Goal: Information Seeking & Learning: Learn about a topic

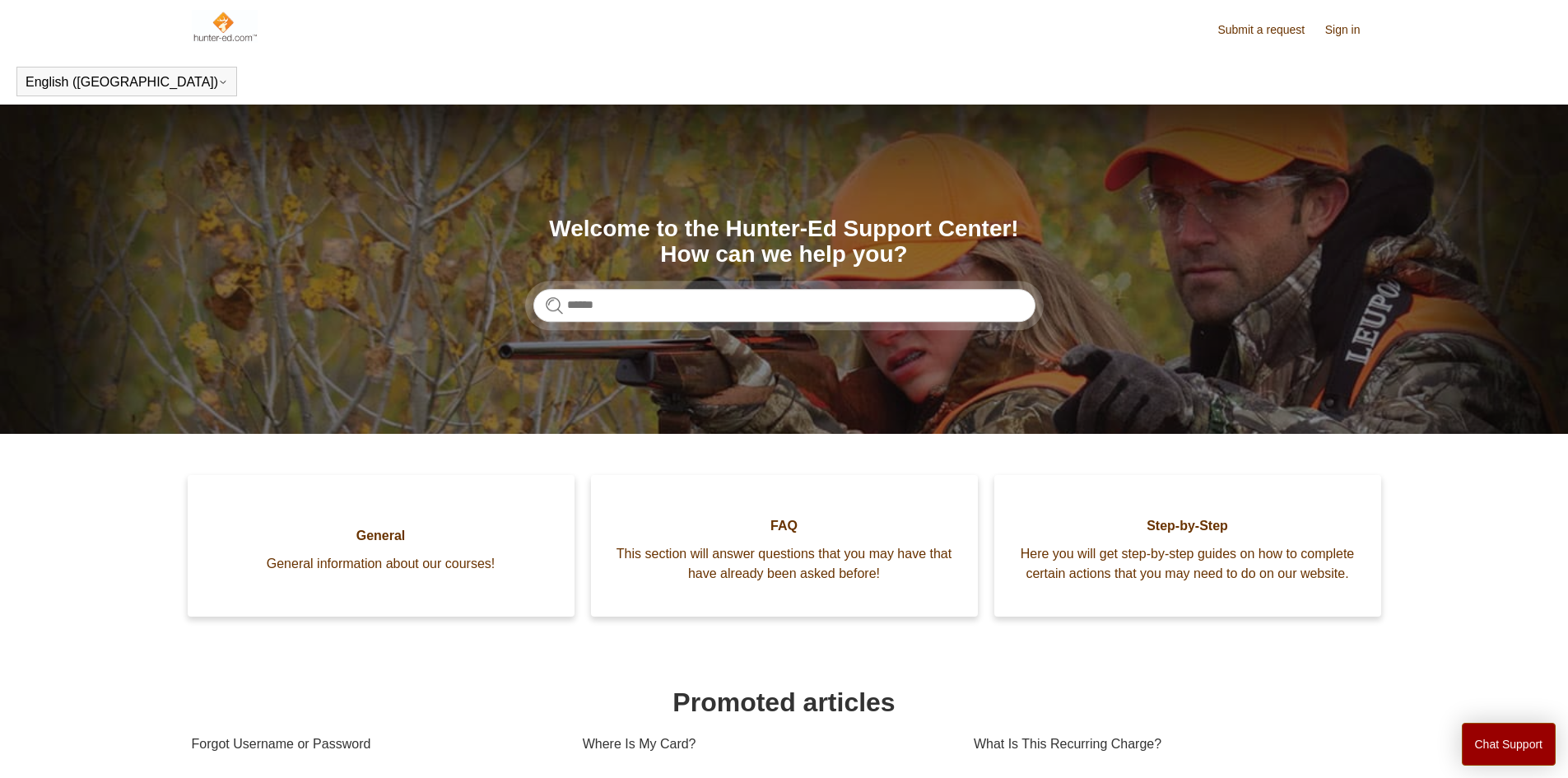
click at [786, 519] on link "FAQ This section will answer questions that you may have that have already been…" at bounding box center [784, 546] width 387 height 142
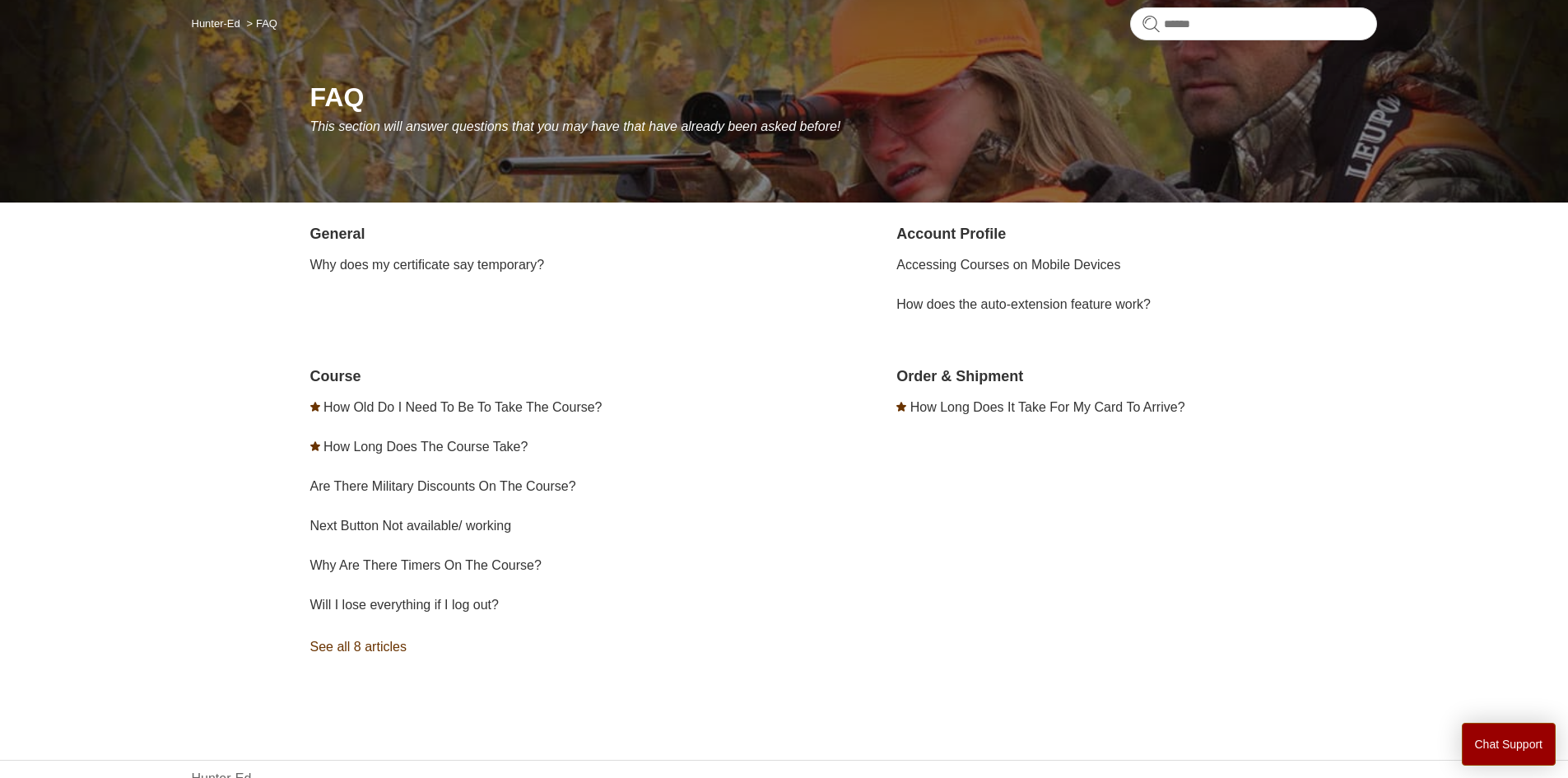
scroll to position [164, 0]
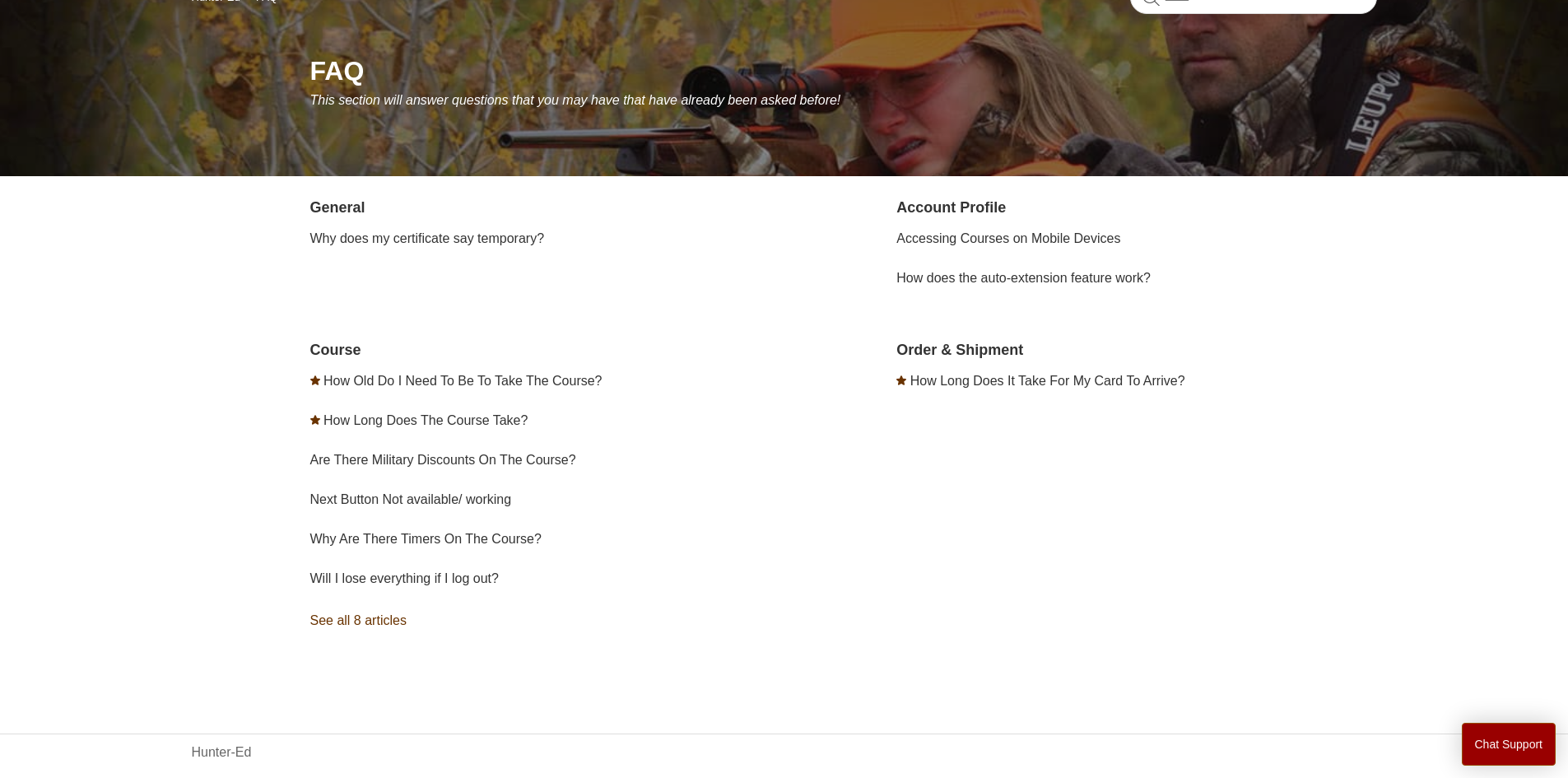
click at [386, 631] on link "See all 8 articles" at bounding box center [550, 621] width 480 height 45
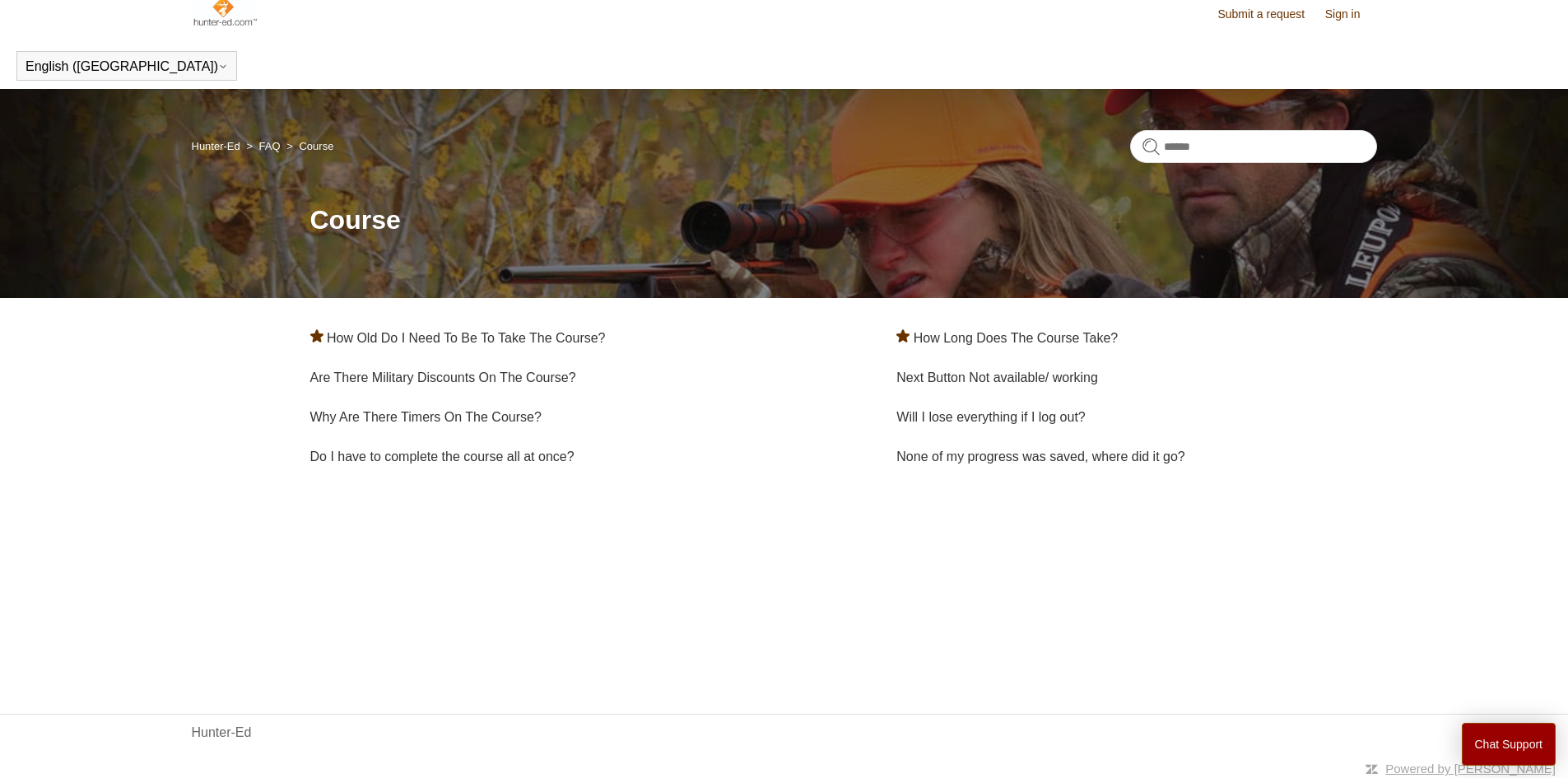
scroll to position [20, 0]
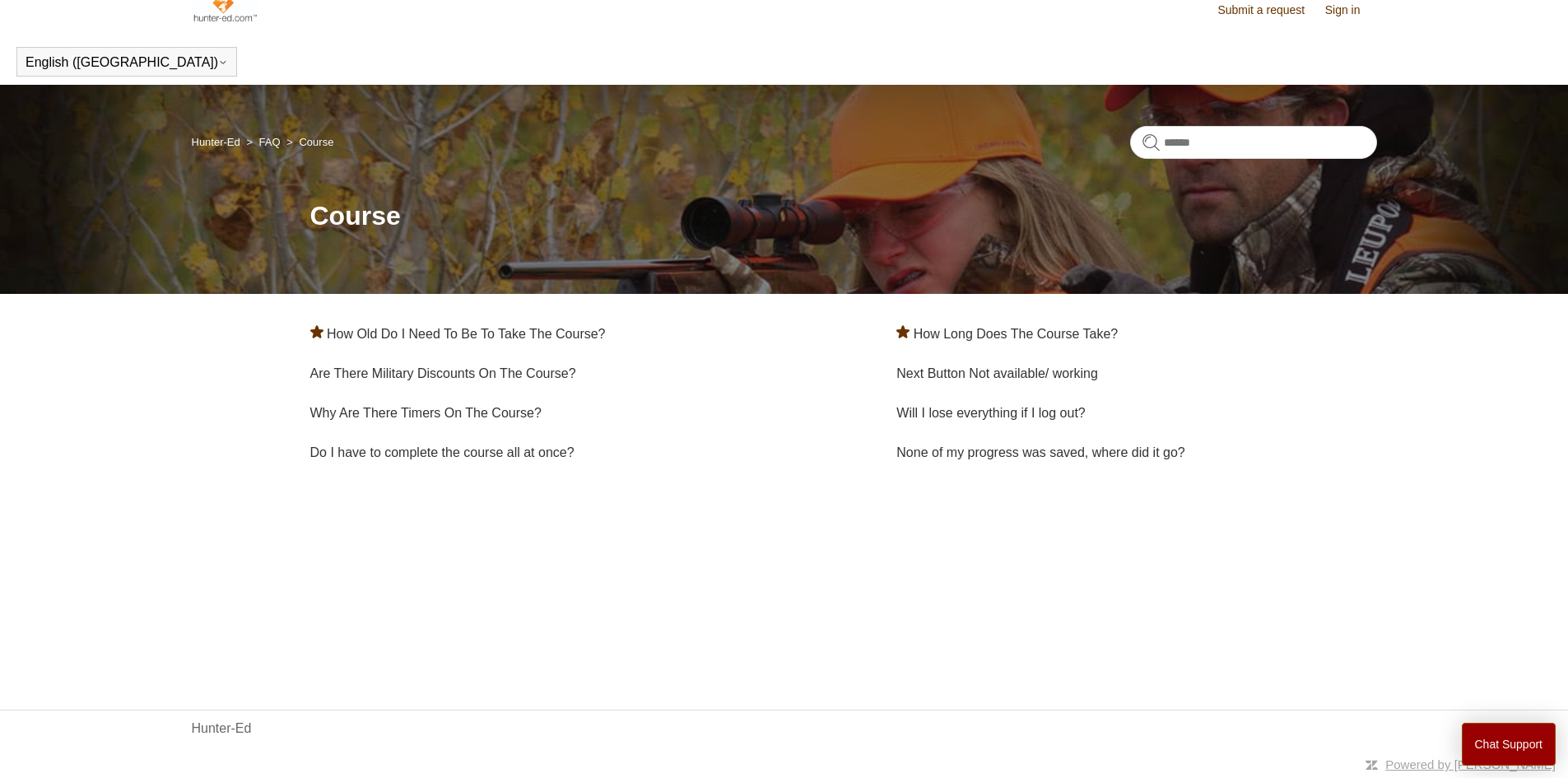
click at [269, 142] on link "FAQ" at bounding box center [269, 142] width 21 height 12
